Goal: Information Seeking & Learning: Learn about a topic

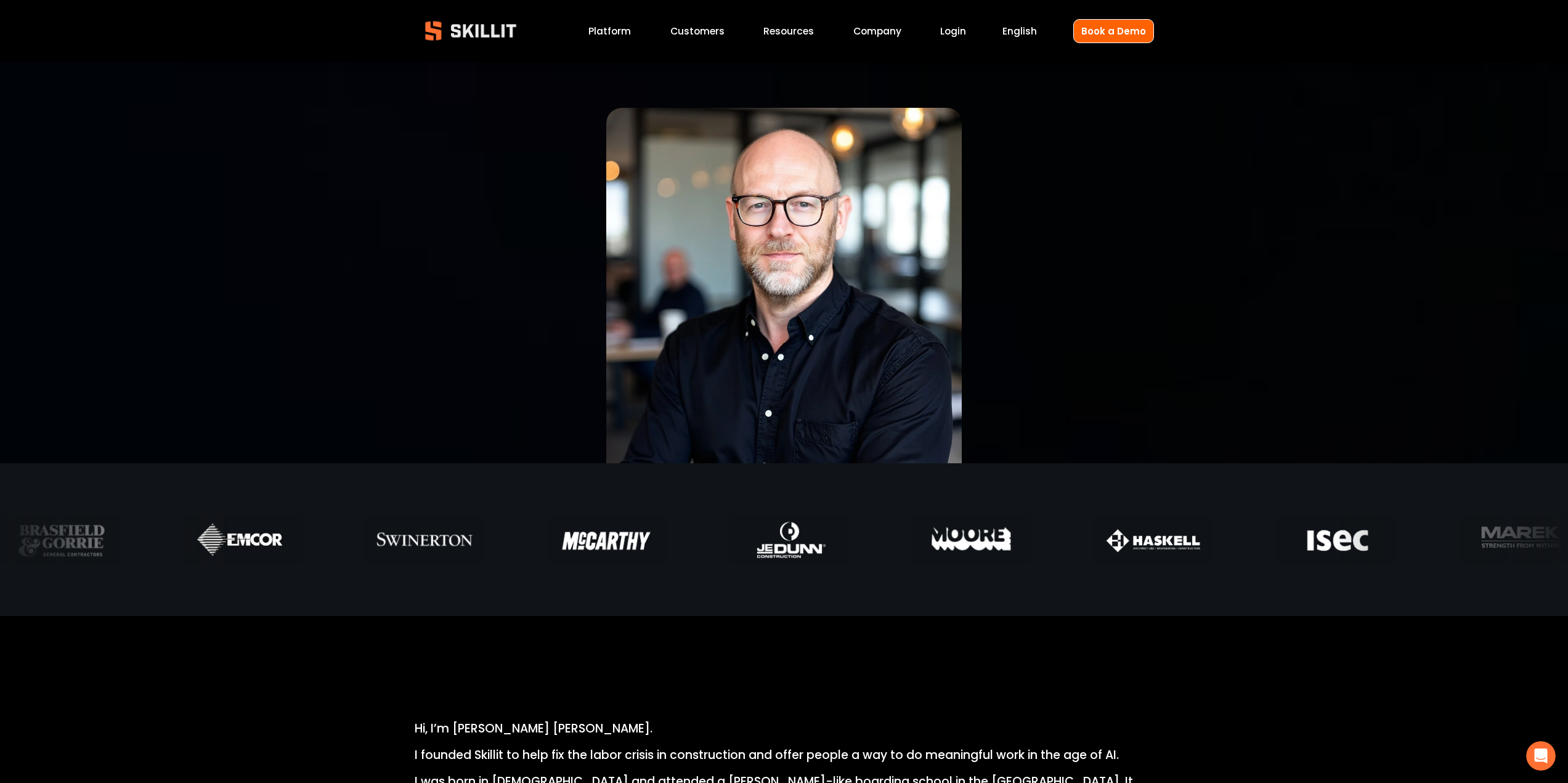
click at [625, 30] on link "Platform" at bounding box center [609, 31] width 42 height 17
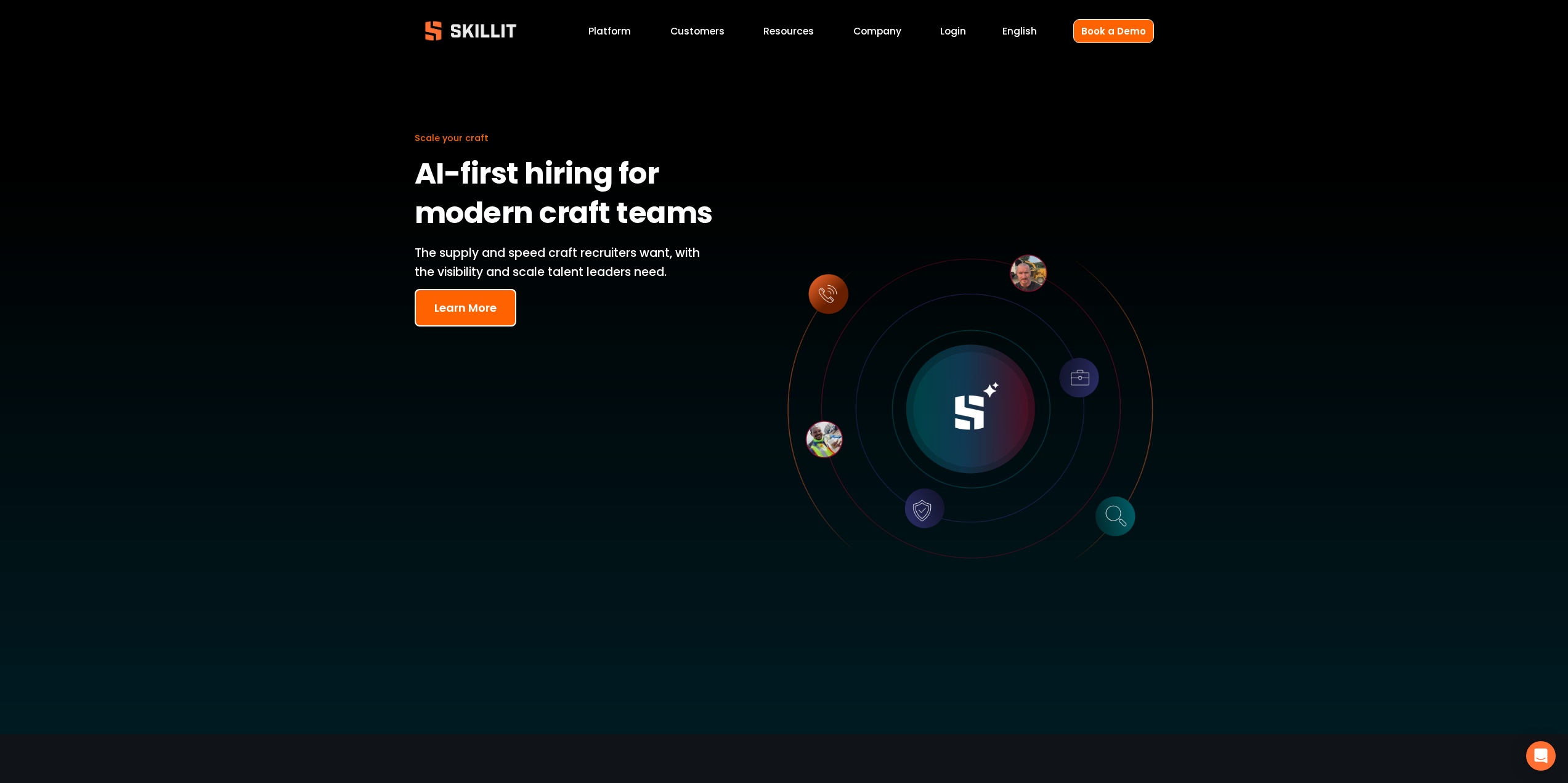
click at [473, 305] on button "Learn More" at bounding box center [465, 307] width 102 height 37
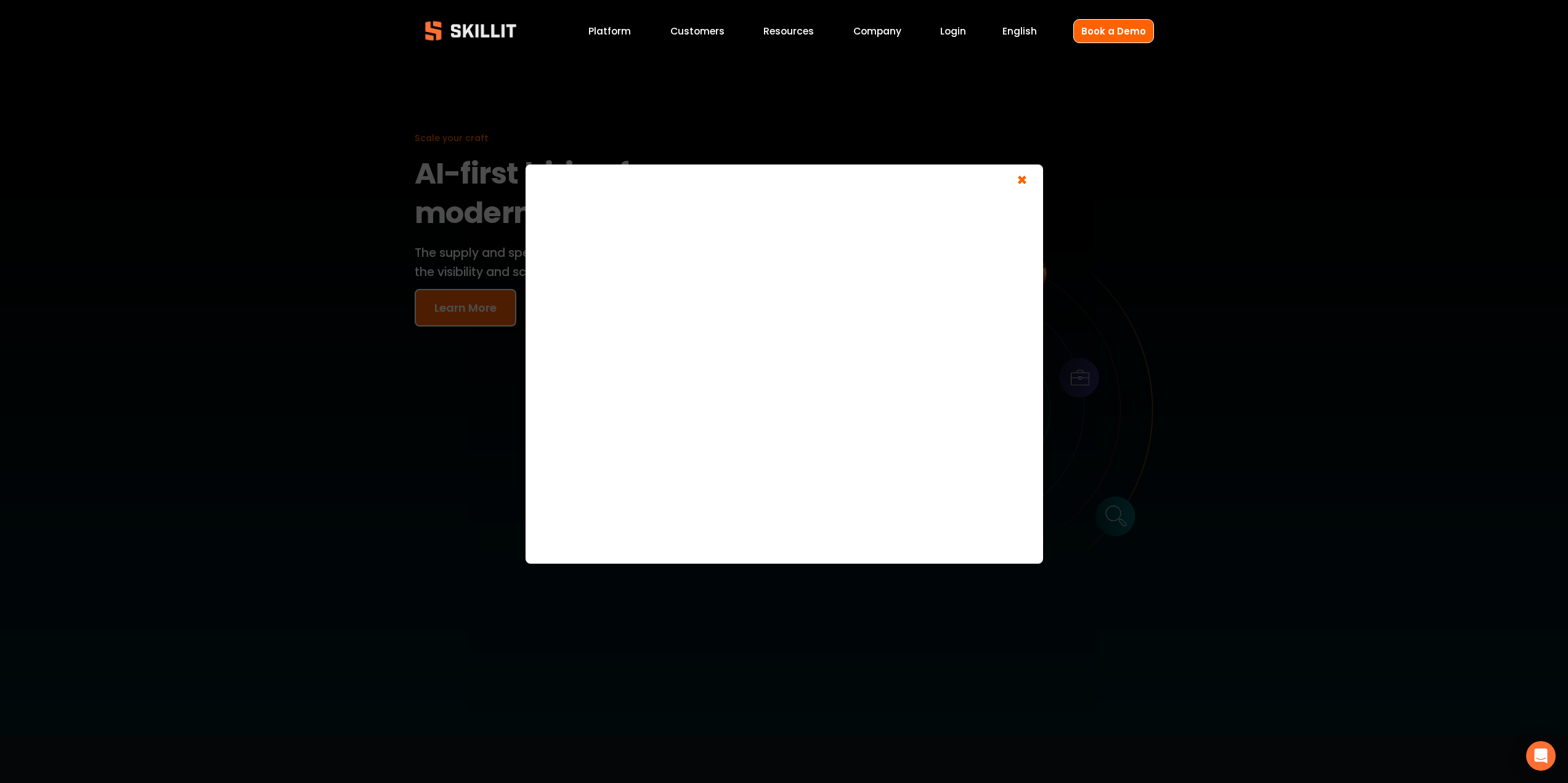
click at [1022, 177] on span "×" at bounding box center [1022, 181] width 24 height 23
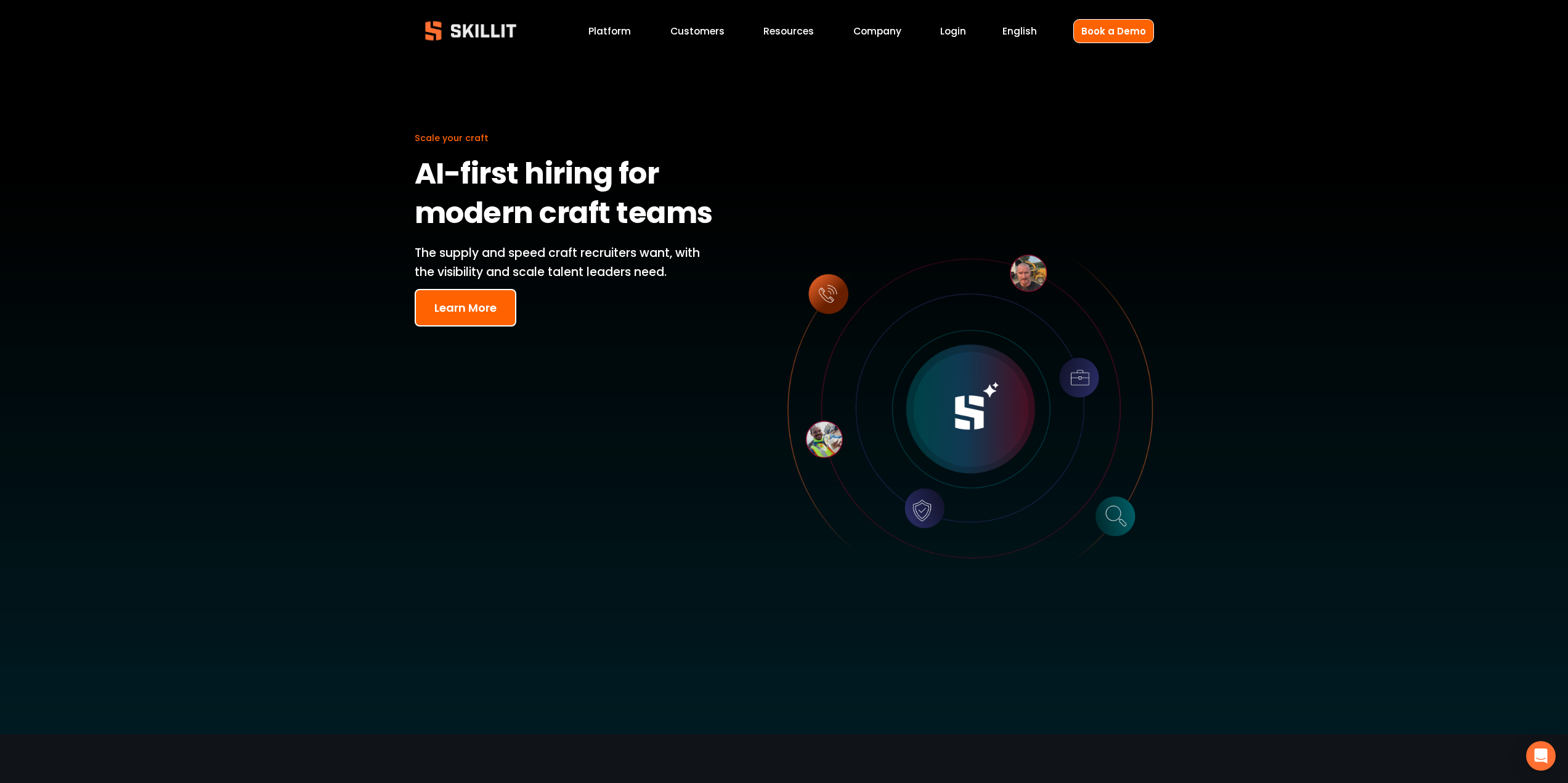
click at [700, 31] on link "Customers" at bounding box center [697, 31] width 54 height 17
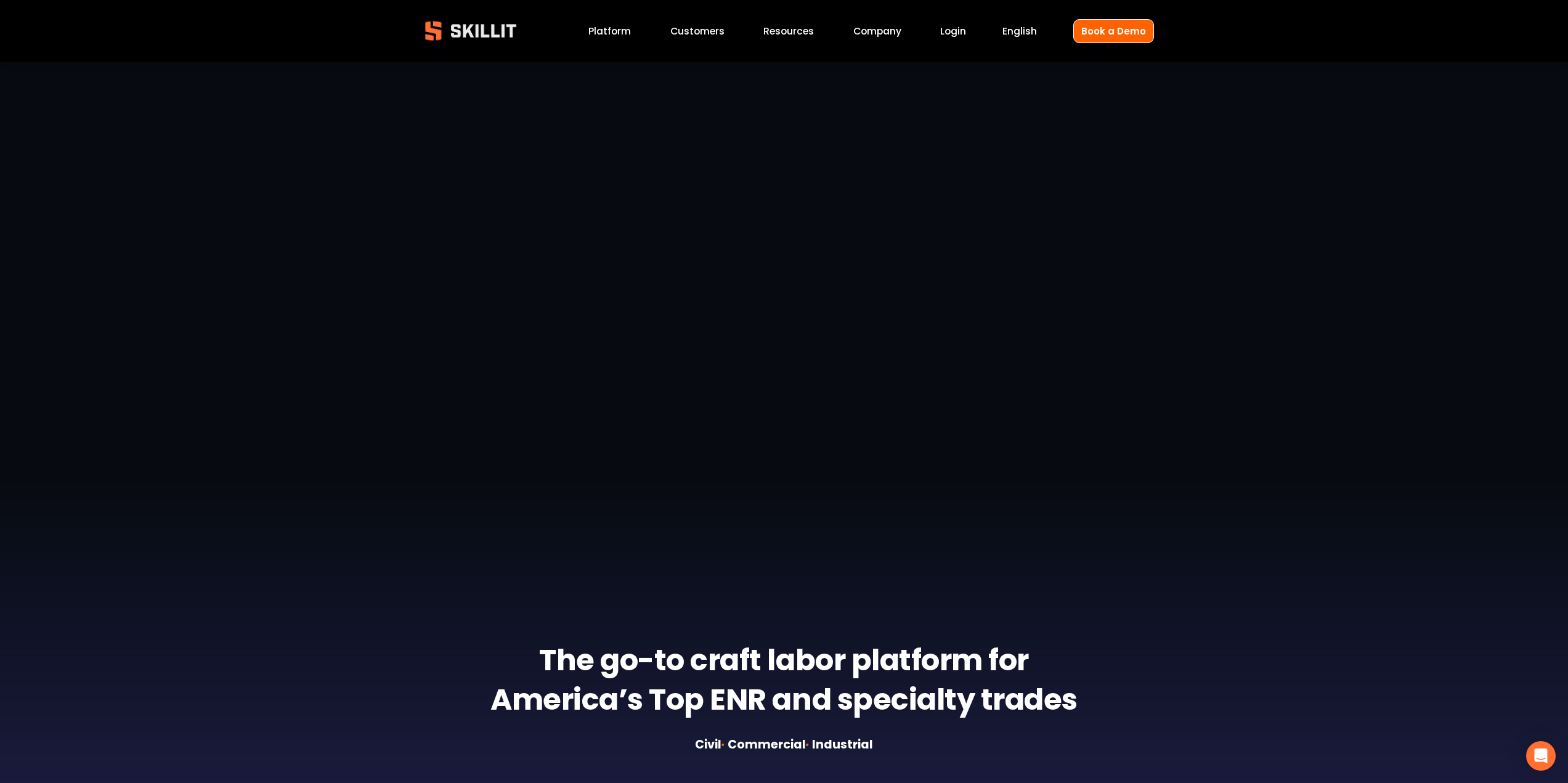
click at [614, 31] on link "Platform" at bounding box center [609, 31] width 42 height 17
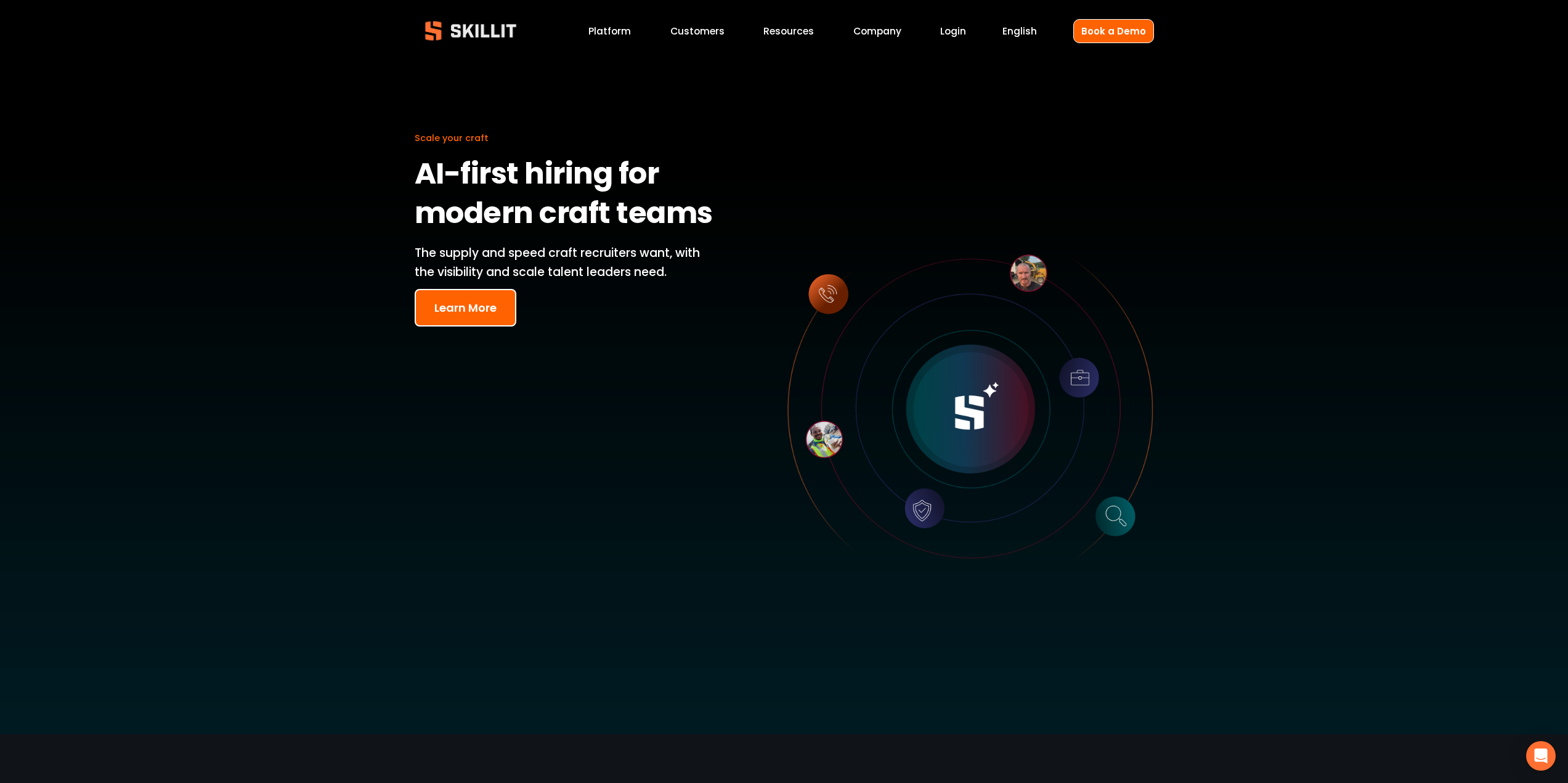
click at [308, 429] on div "Scale your craft AI-first hiring for modern craft teams The supply and speed cr…" at bounding box center [784, 398] width 1568 height 672
click at [880, 30] on link "Company" at bounding box center [877, 31] width 48 height 17
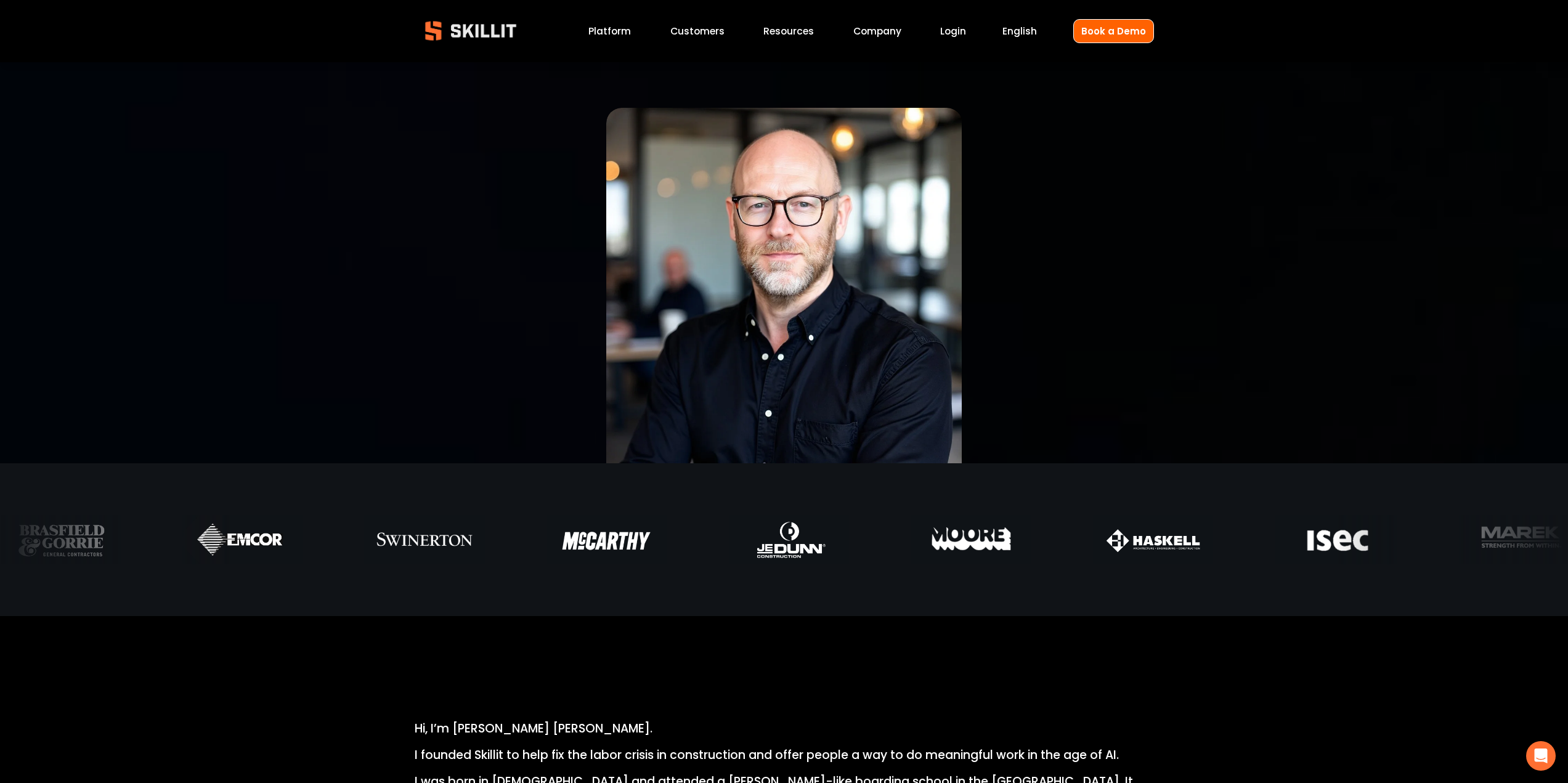
click at [1019, 30] on span "English" at bounding box center [1019, 31] width 35 height 14
click at [887, 33] on link "Company" at bounding box center [877, 31] width 48 height 17
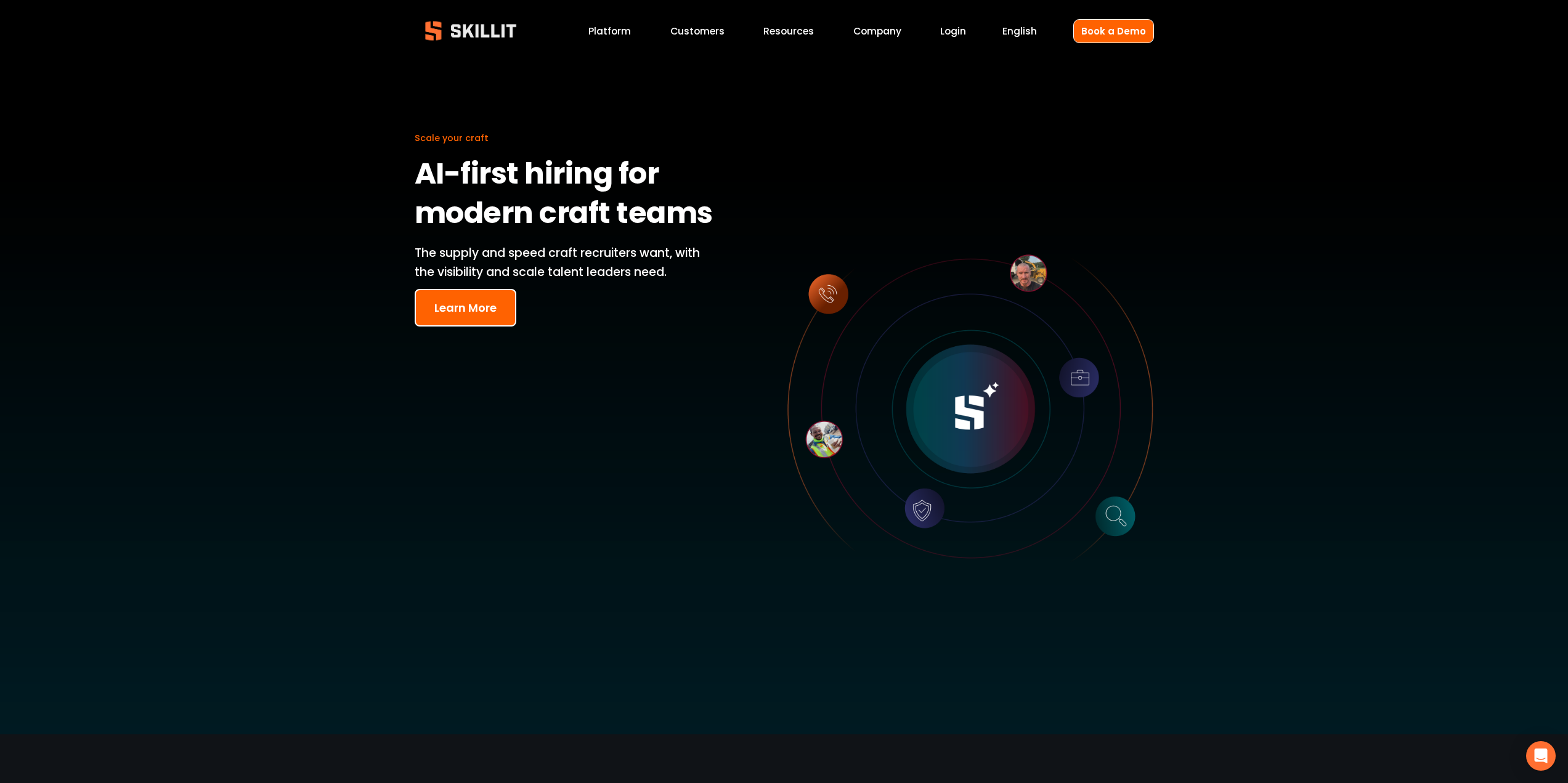
click at [1064, 92] on div at bounding box center [970, 410] width 366 height 650
click at [1126, 35] on link "Book a Demo" at bounding box center [1114, 31] width 81 height 24
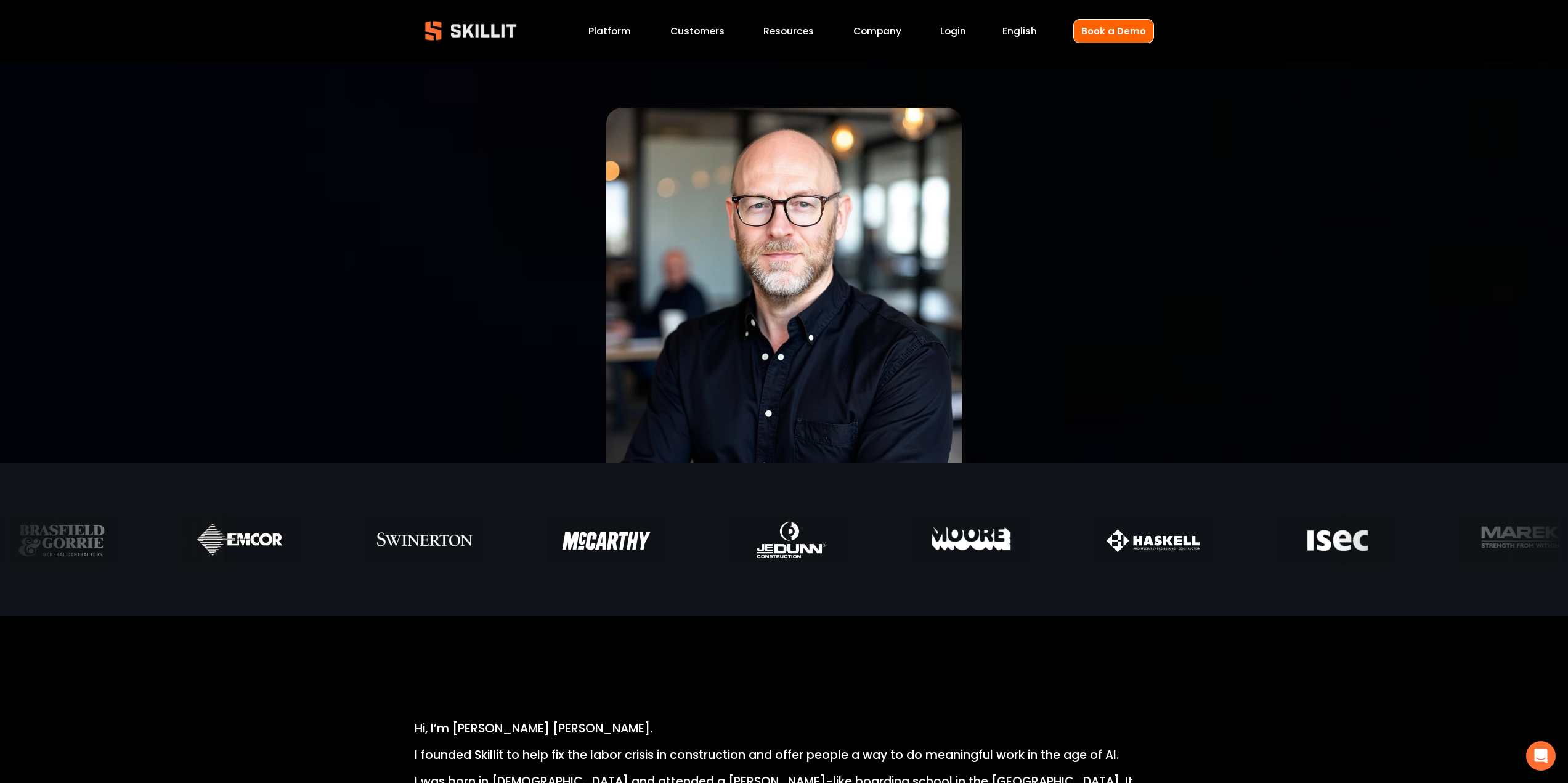
click at [0, 0] on span "Pricing" at bounding box center [0, 0] width 0 height 0
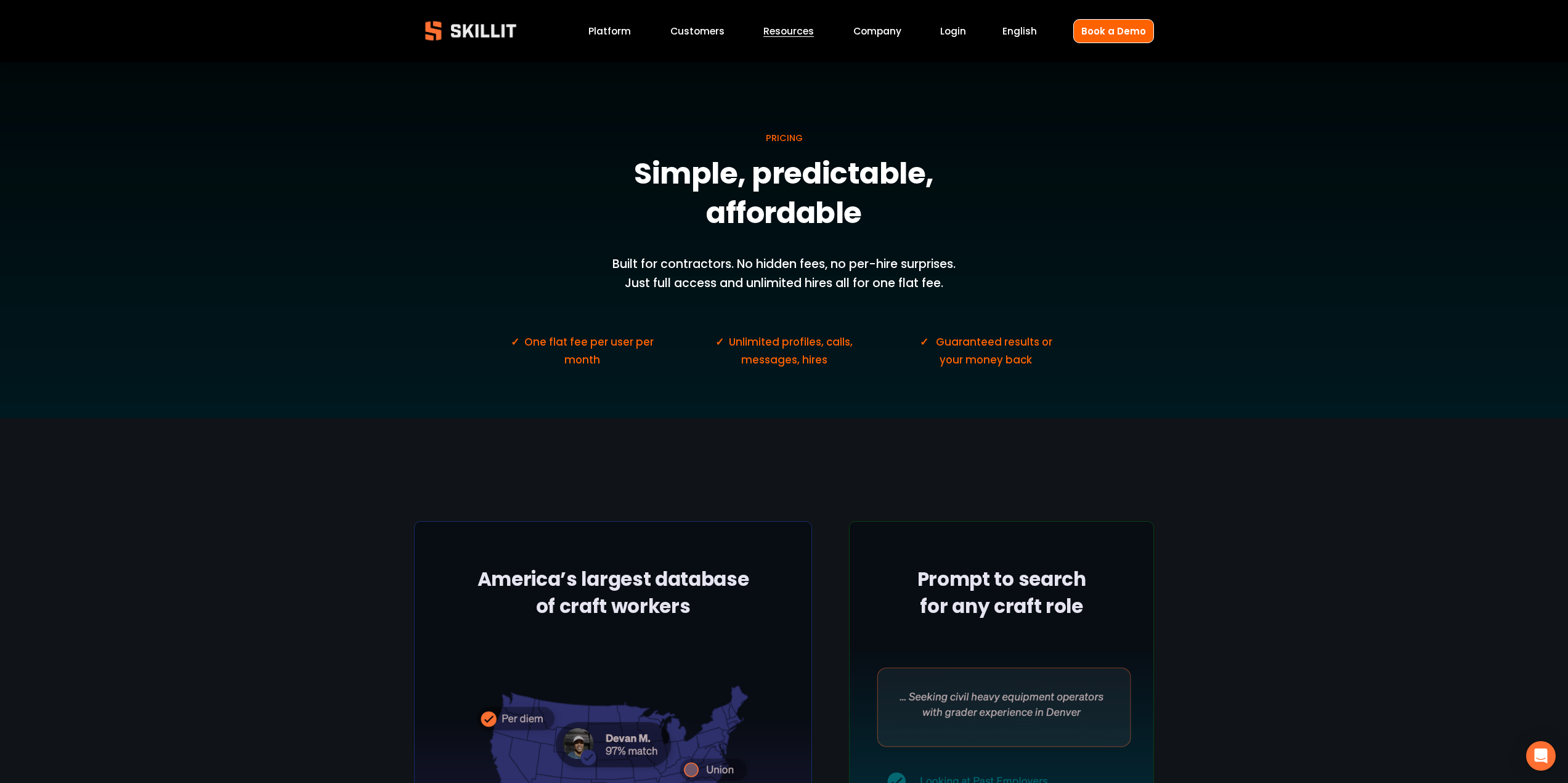
click at [798, 340] on span "Unlimited profiles, calls, messages, hires" at bounding box center [792, 350] width 126 height 33
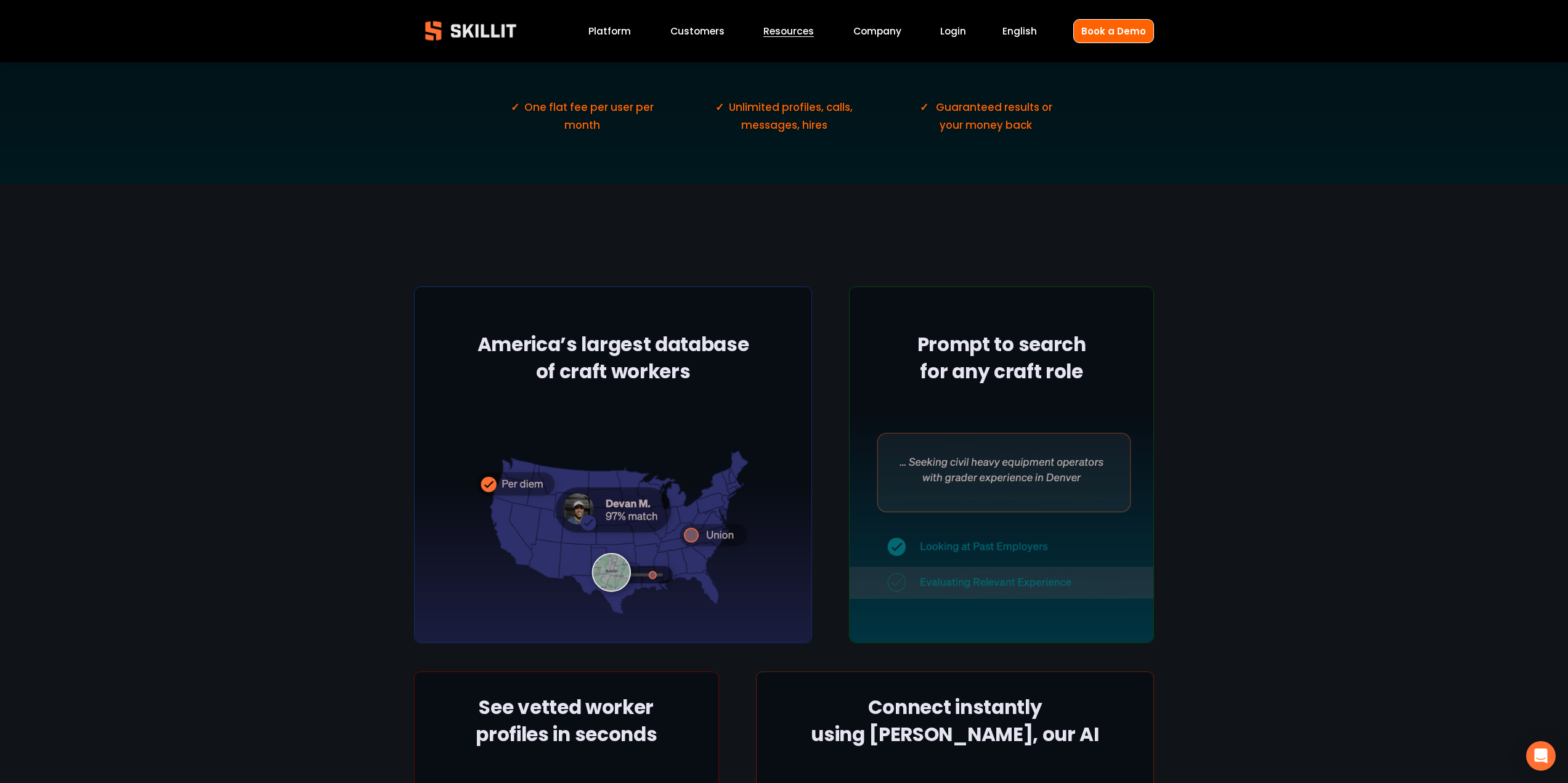
scroll to position [246, 0]
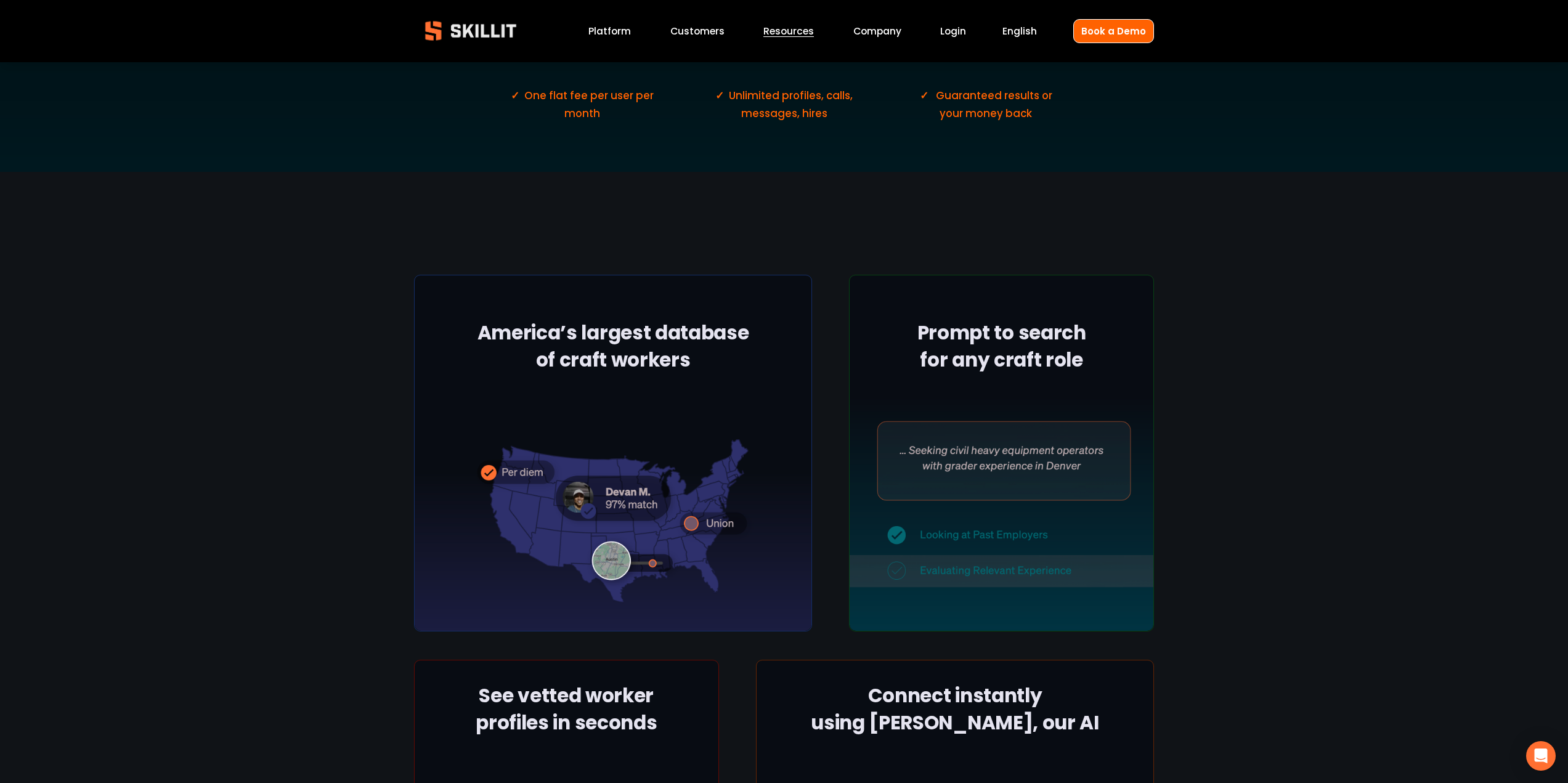
click at [724, 348] on div at bounding box center [614, 453] width 399 height 357
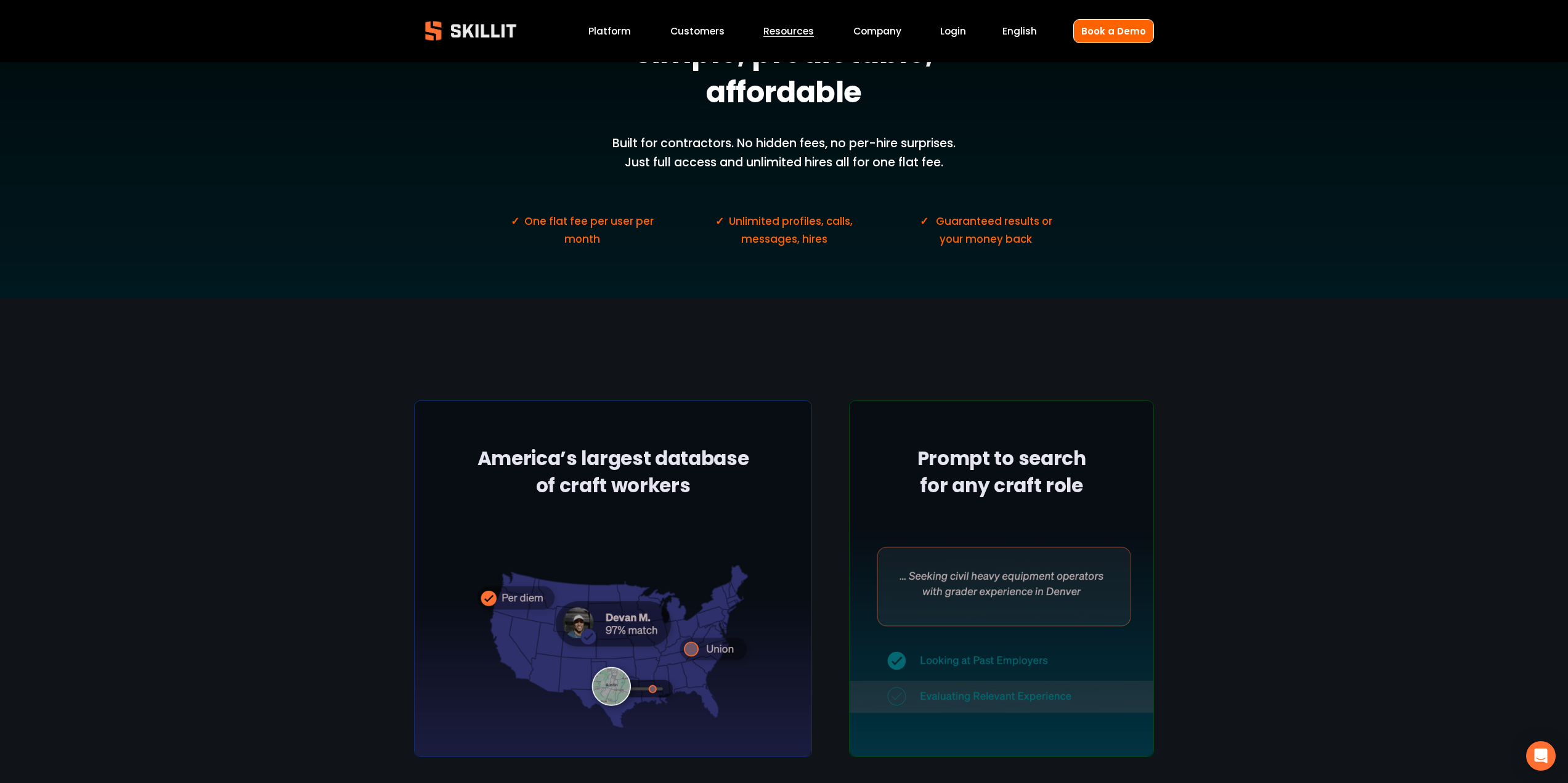
scroll to position [0, 0]
